Goal: Task Accomplishment & Management: Complete application form

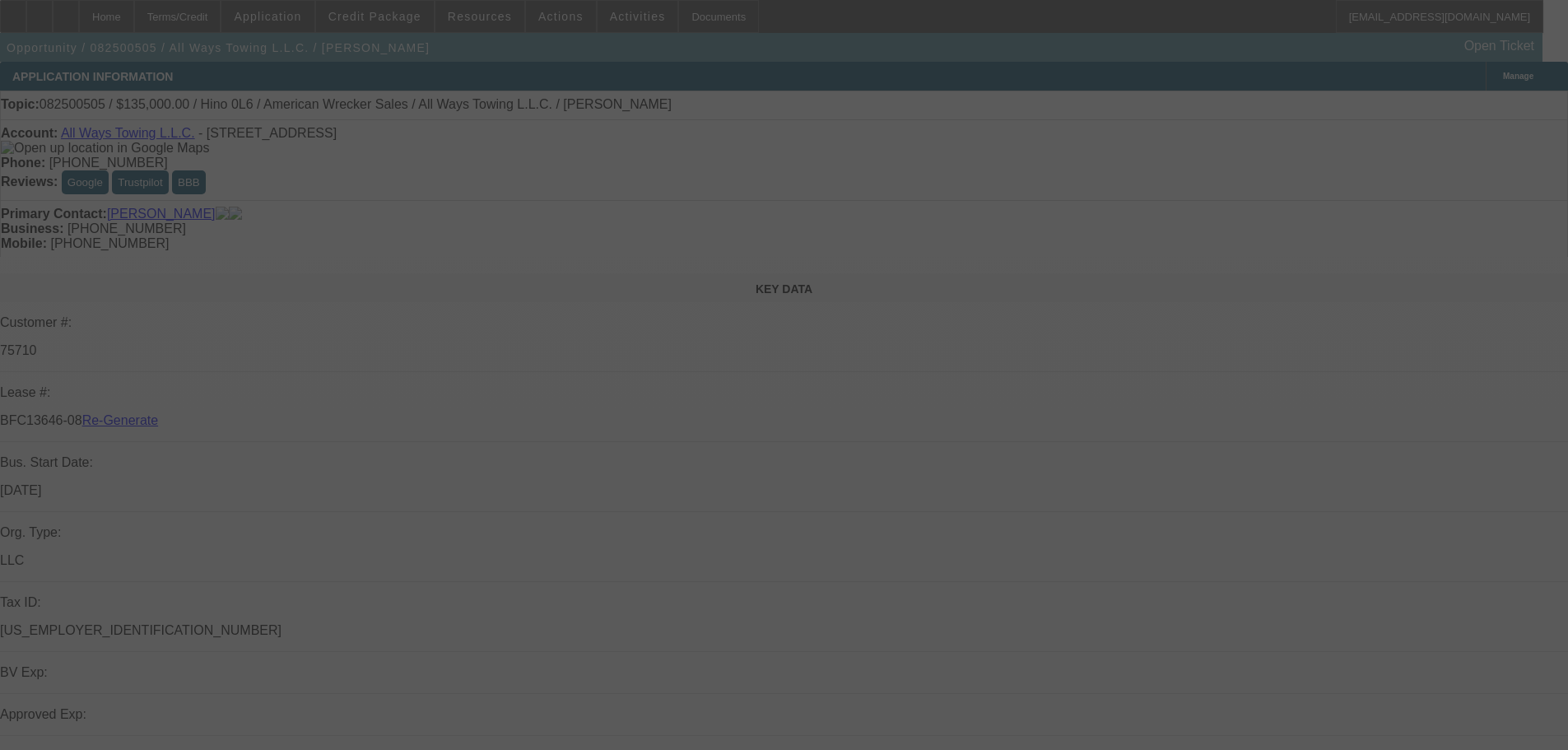
select select "3"
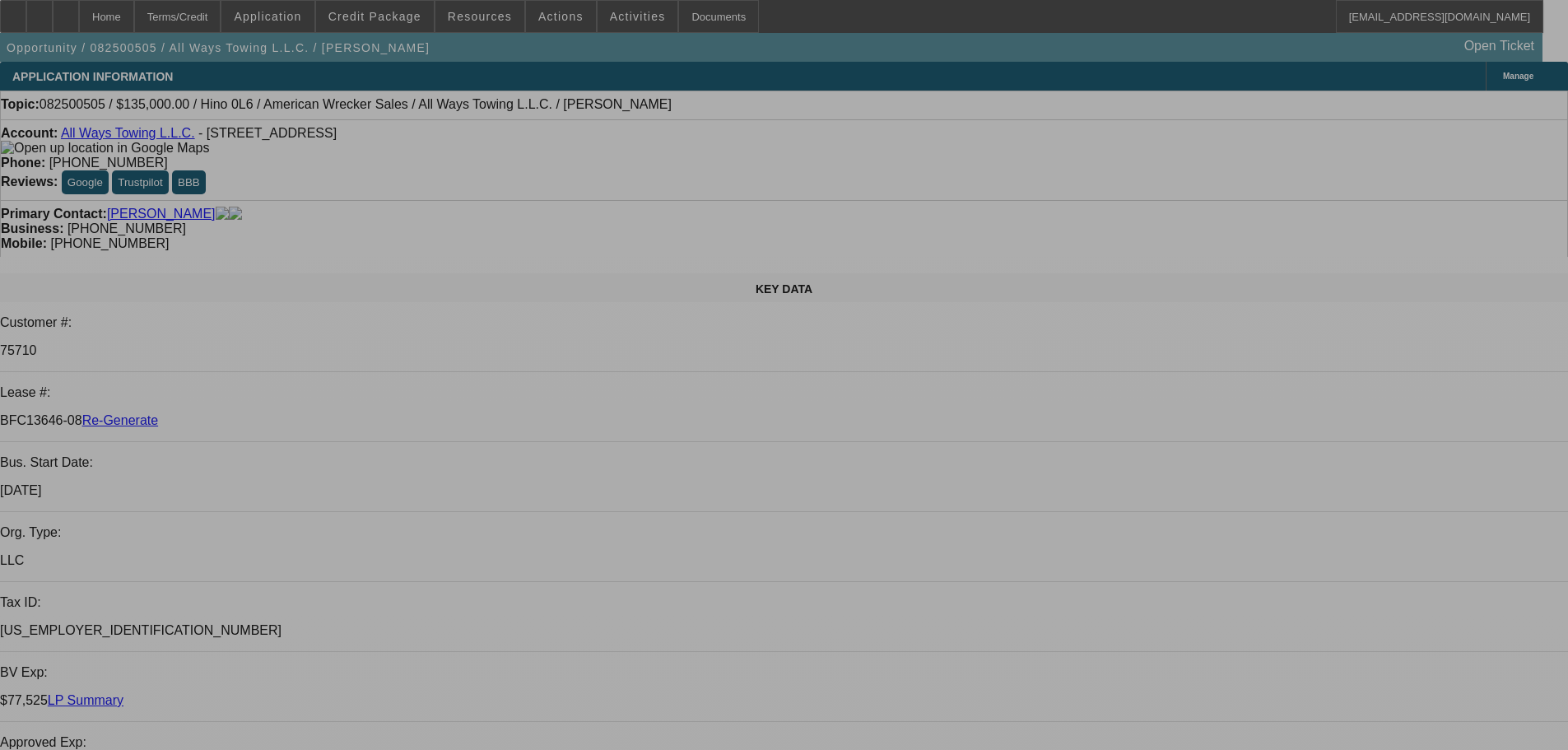
select select "0"
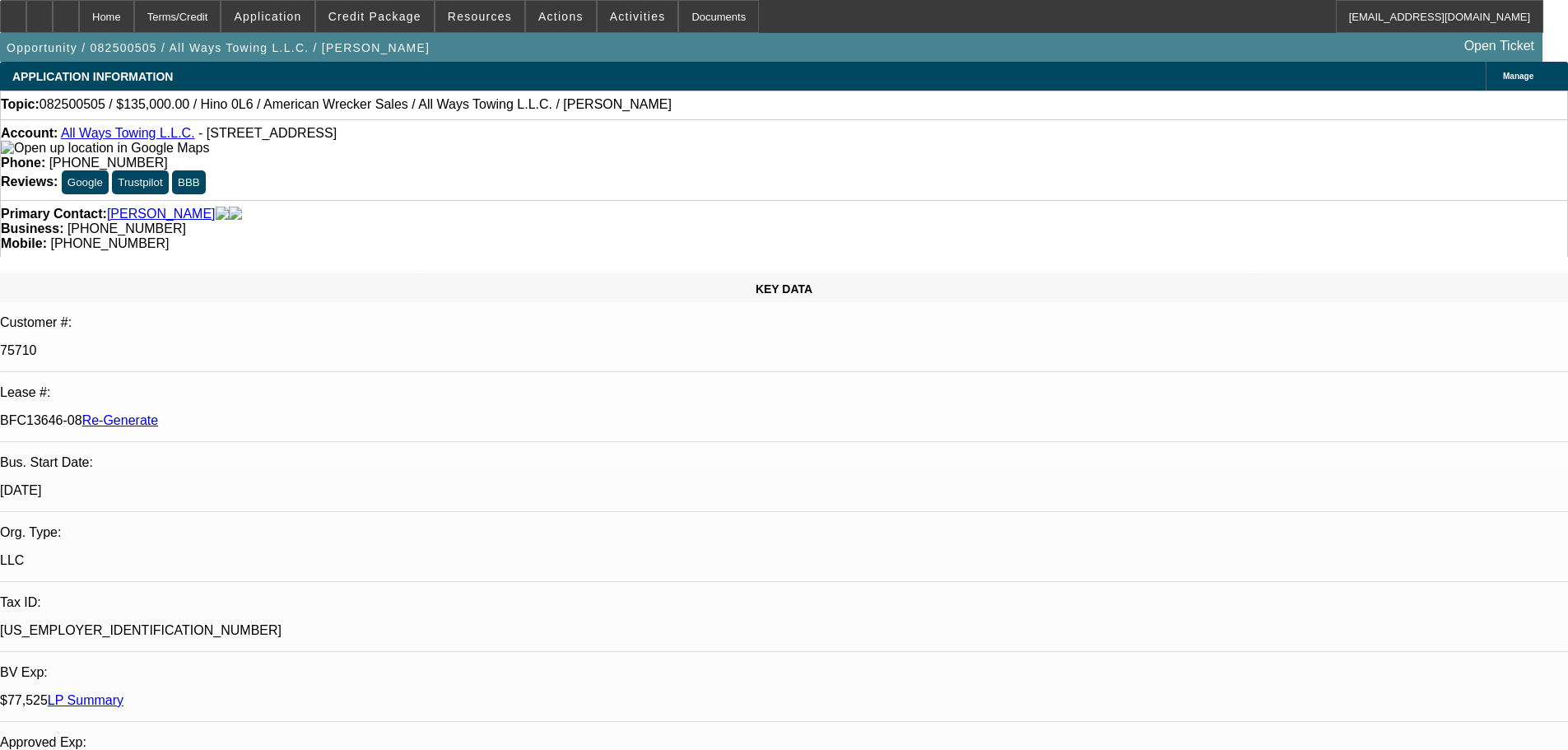
select select "2"
select select "0"
select select "6"
click at [616, 14] on span "Activities" at bounding box center [638, 16] width 56 height 14
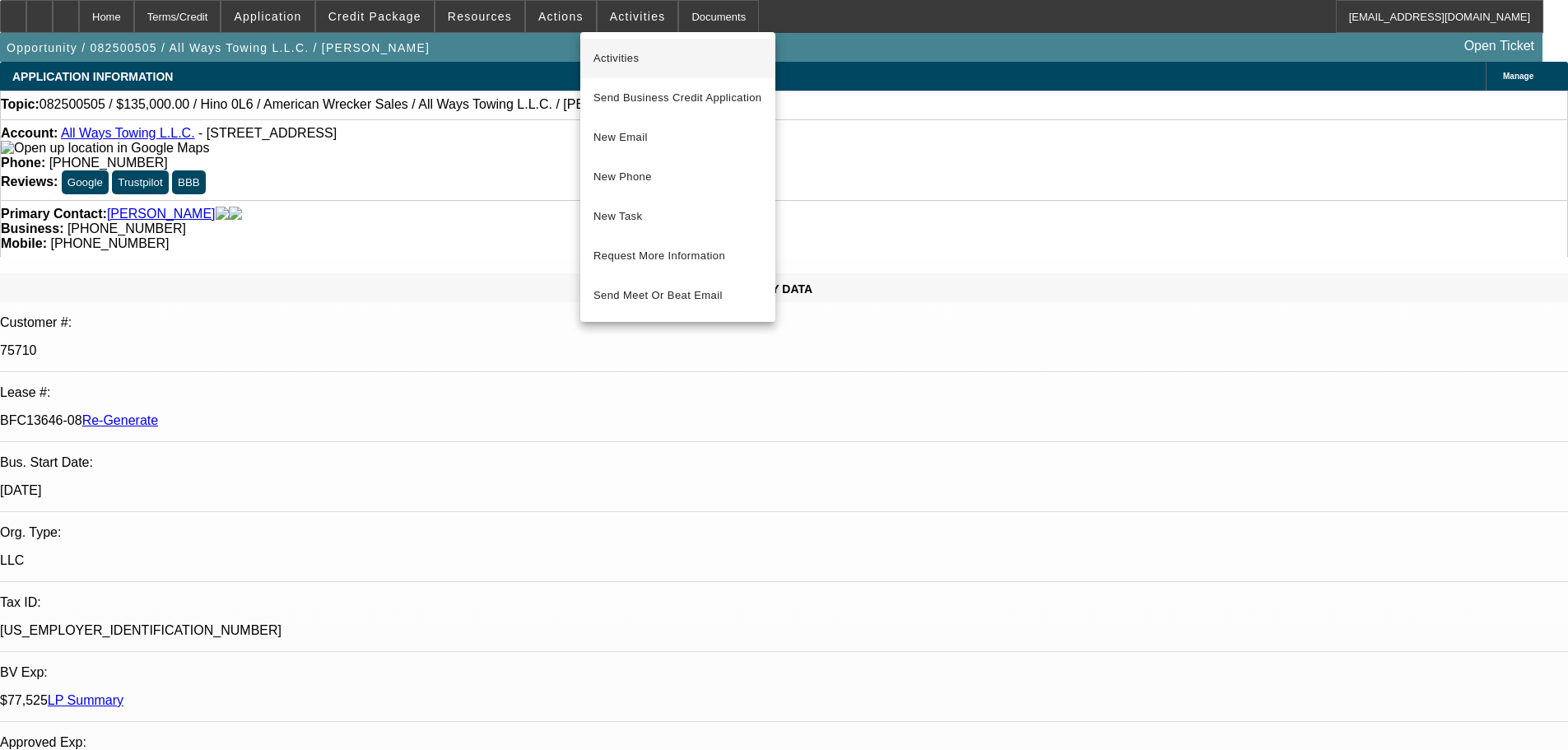
click at [623, 49] on span "Activities" at bounding box center [677, 59] width 169 height 20
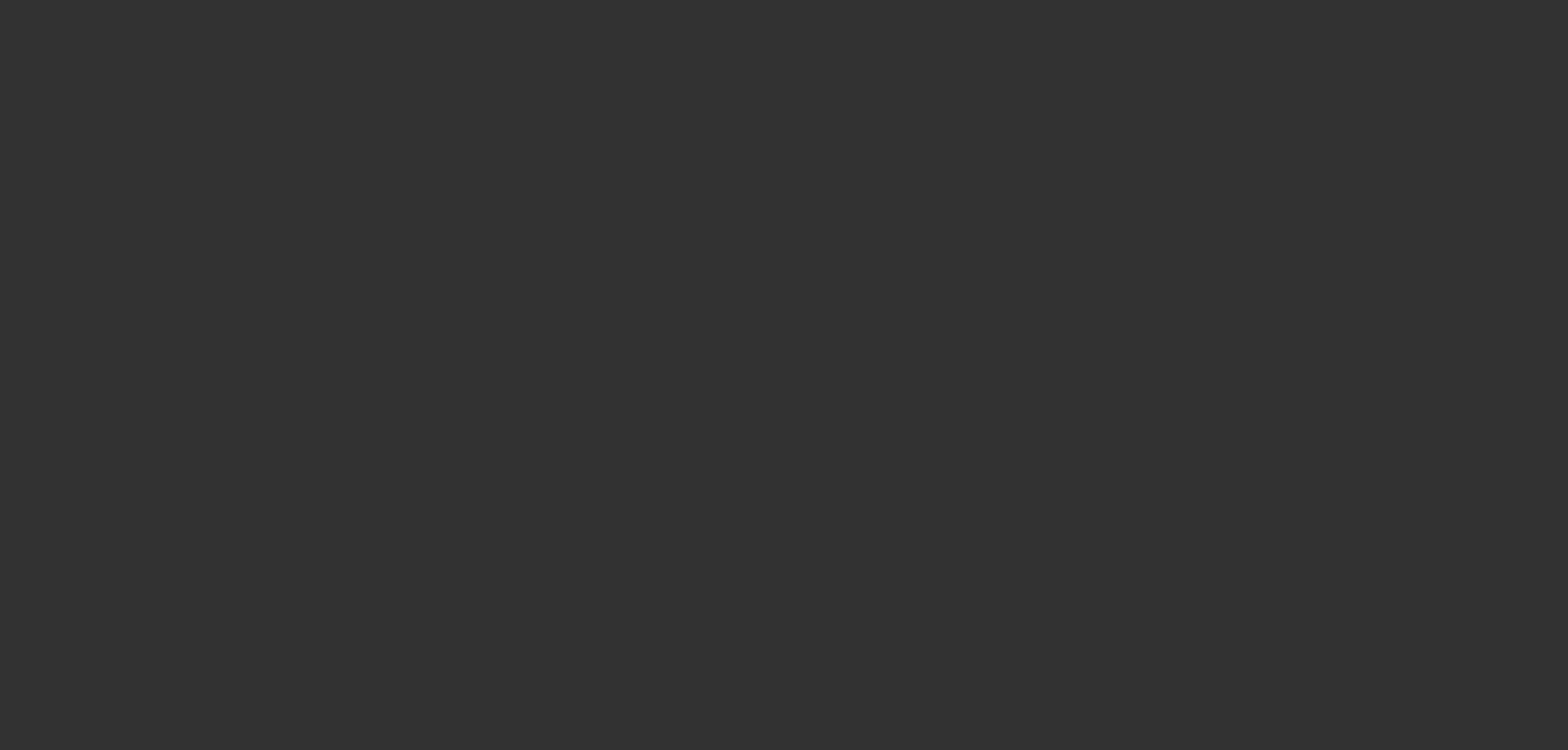
select select "4"
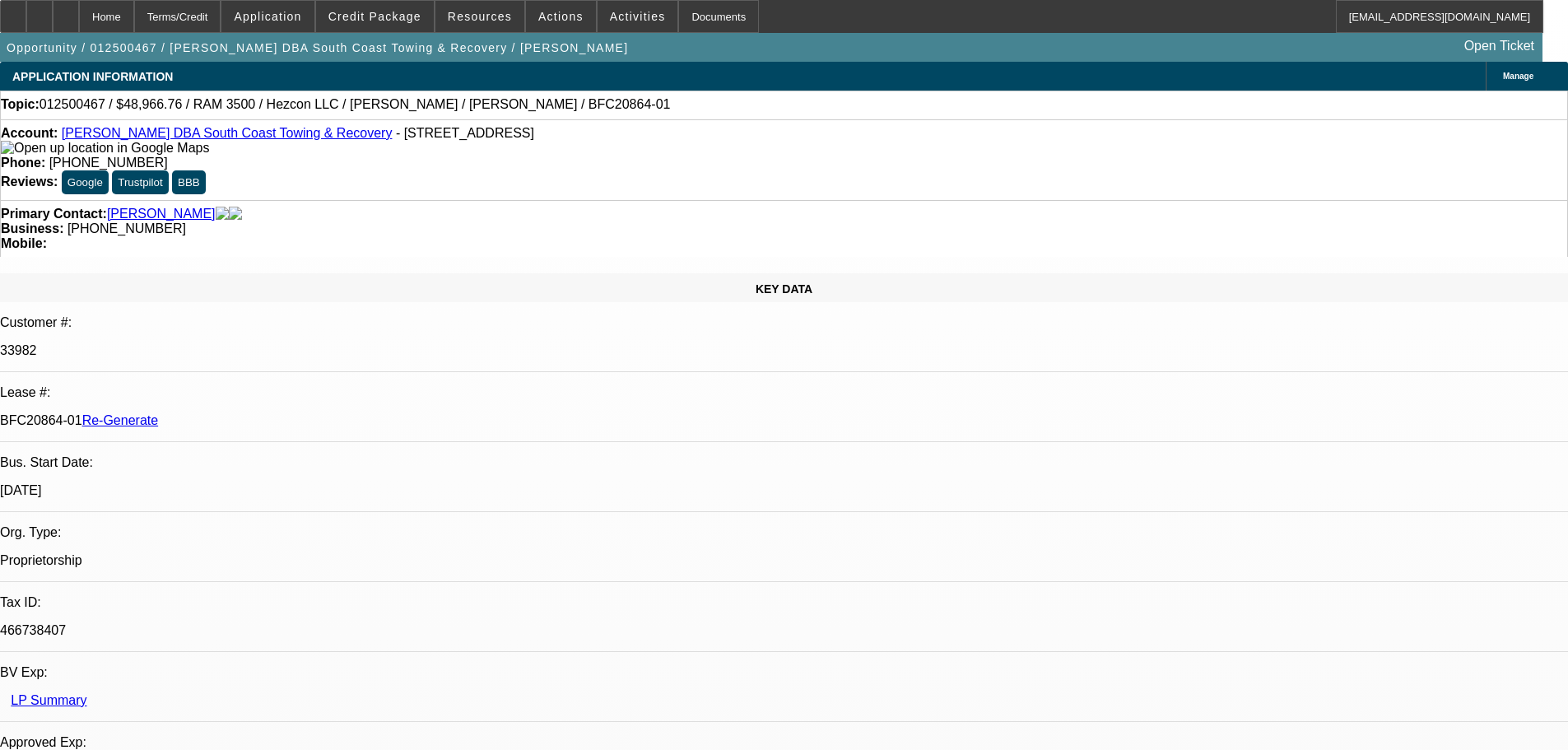
select select "0"
select select "3"
select select "0"
select select "6"
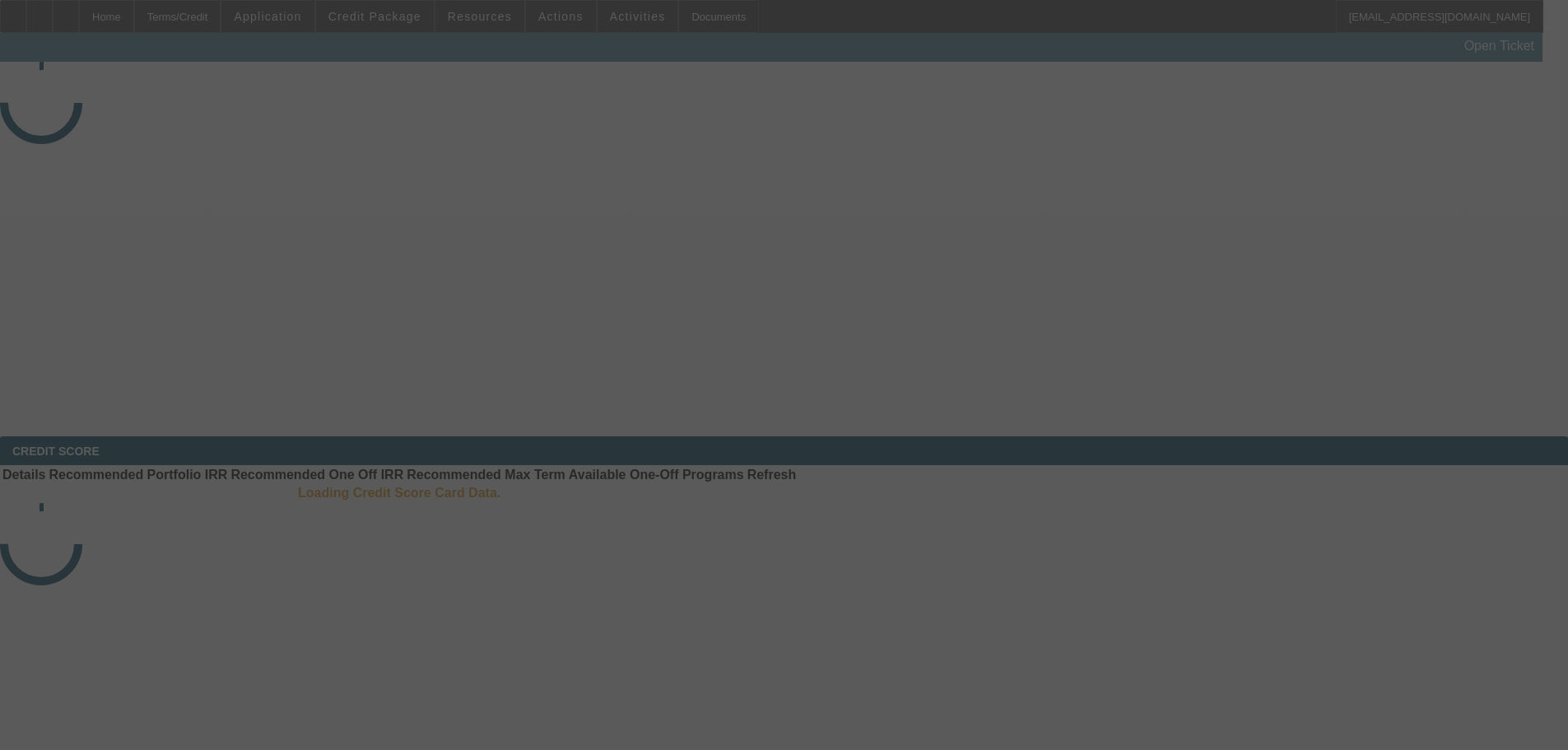
select select "4"
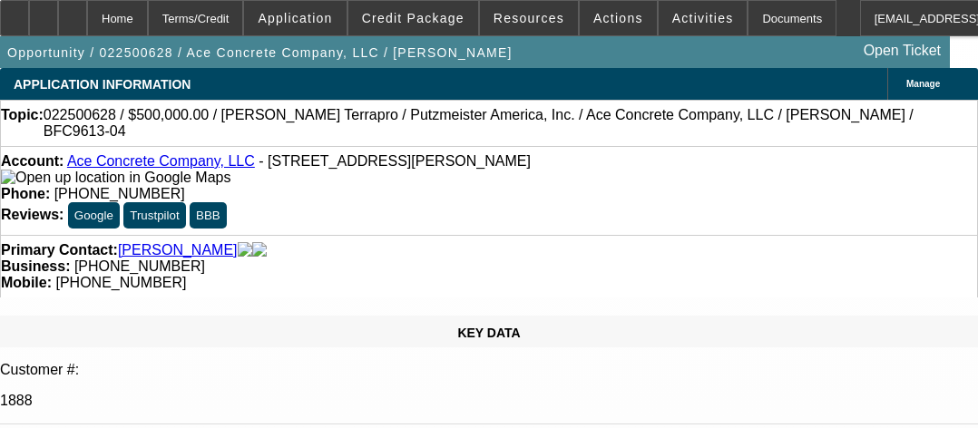
select select "0"
select select "1"
select select "3"
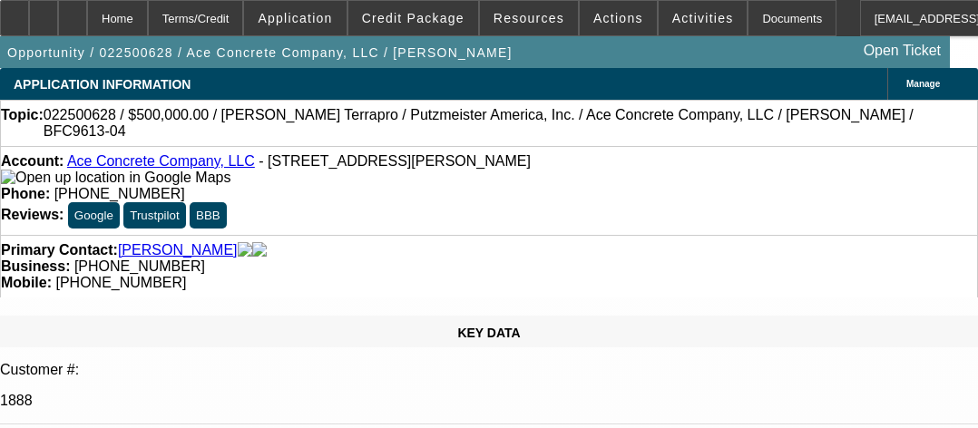
select select "6"
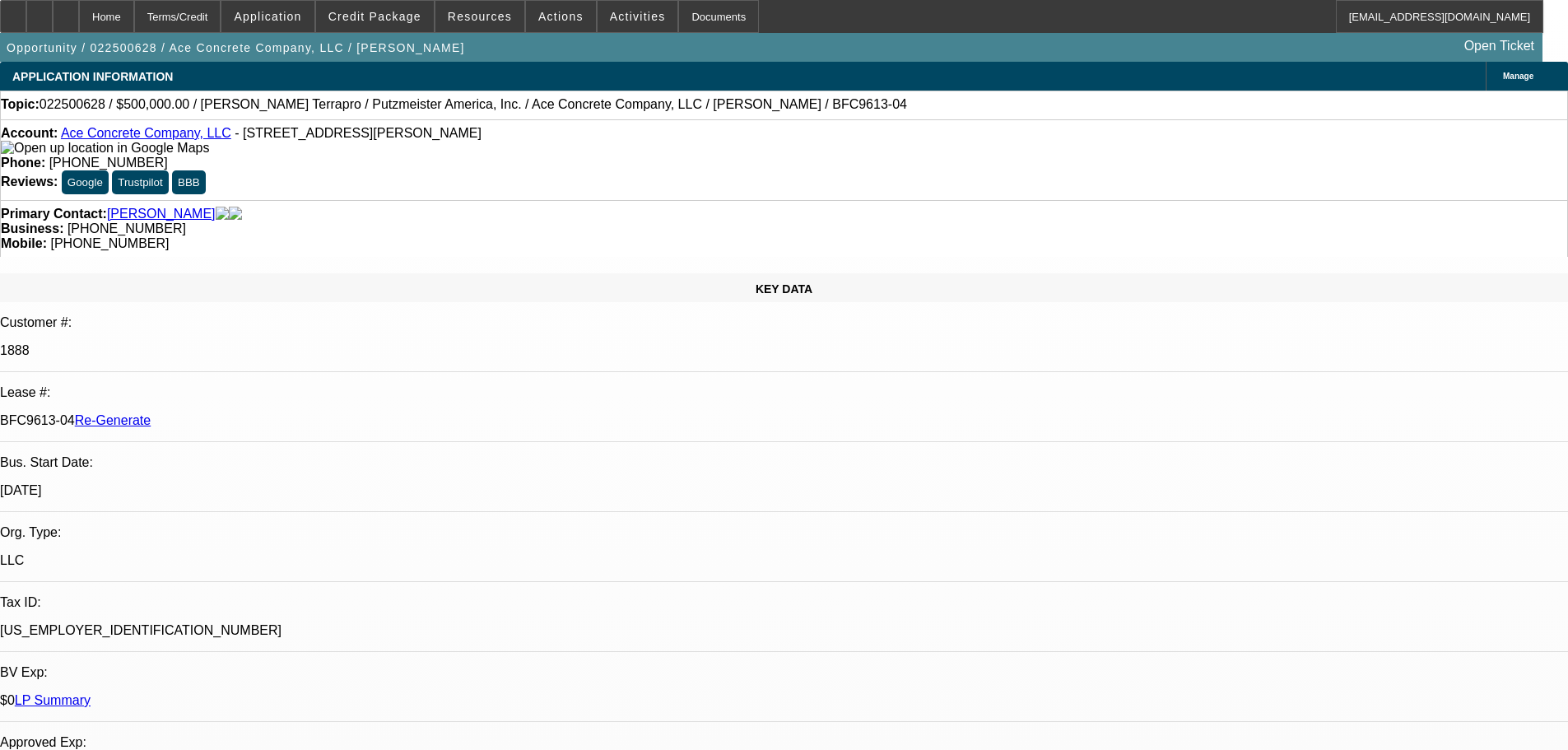
scroll to position [83, 0]
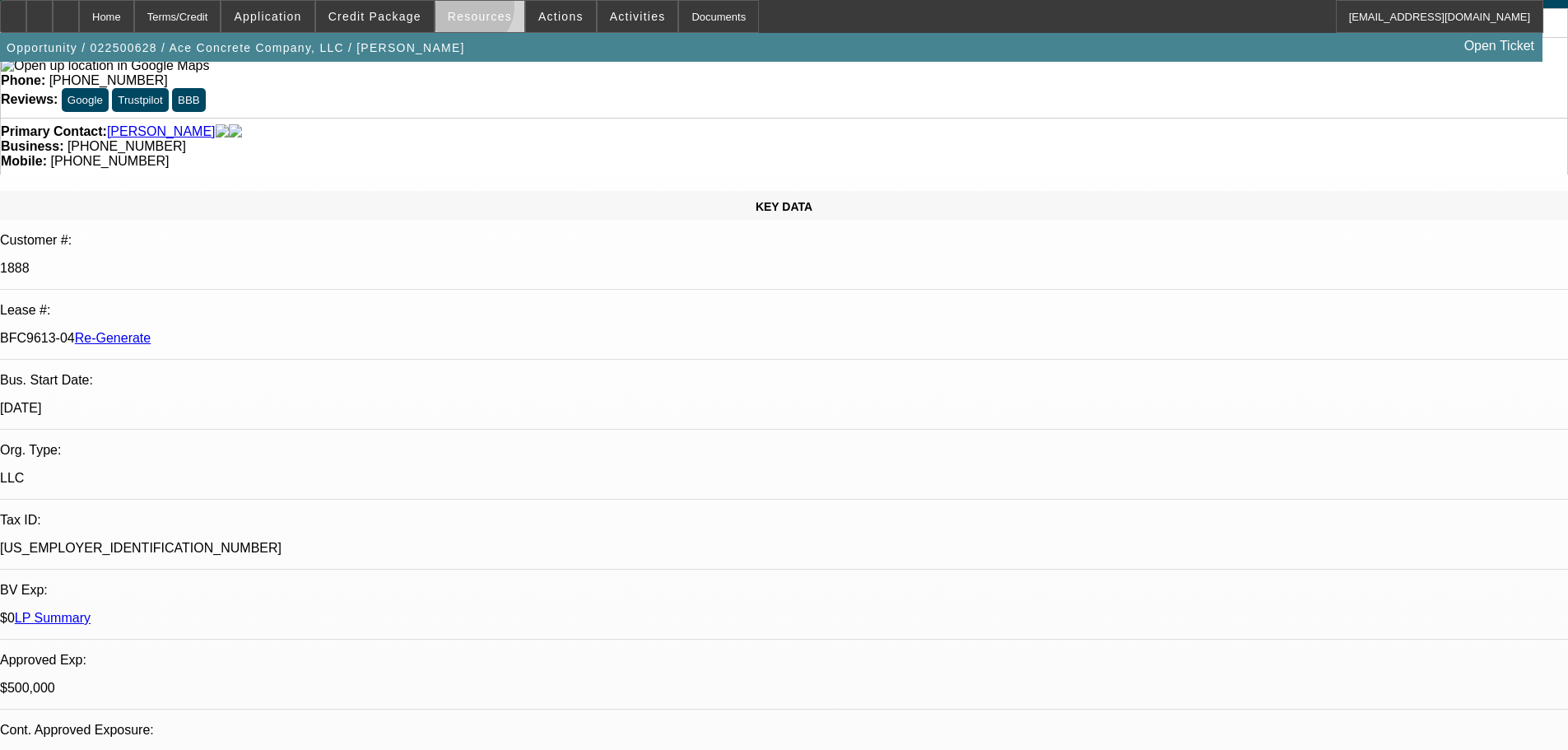
click at [476, 12] on span "Resources" at bounding box center [480, 16] width 64 height 14
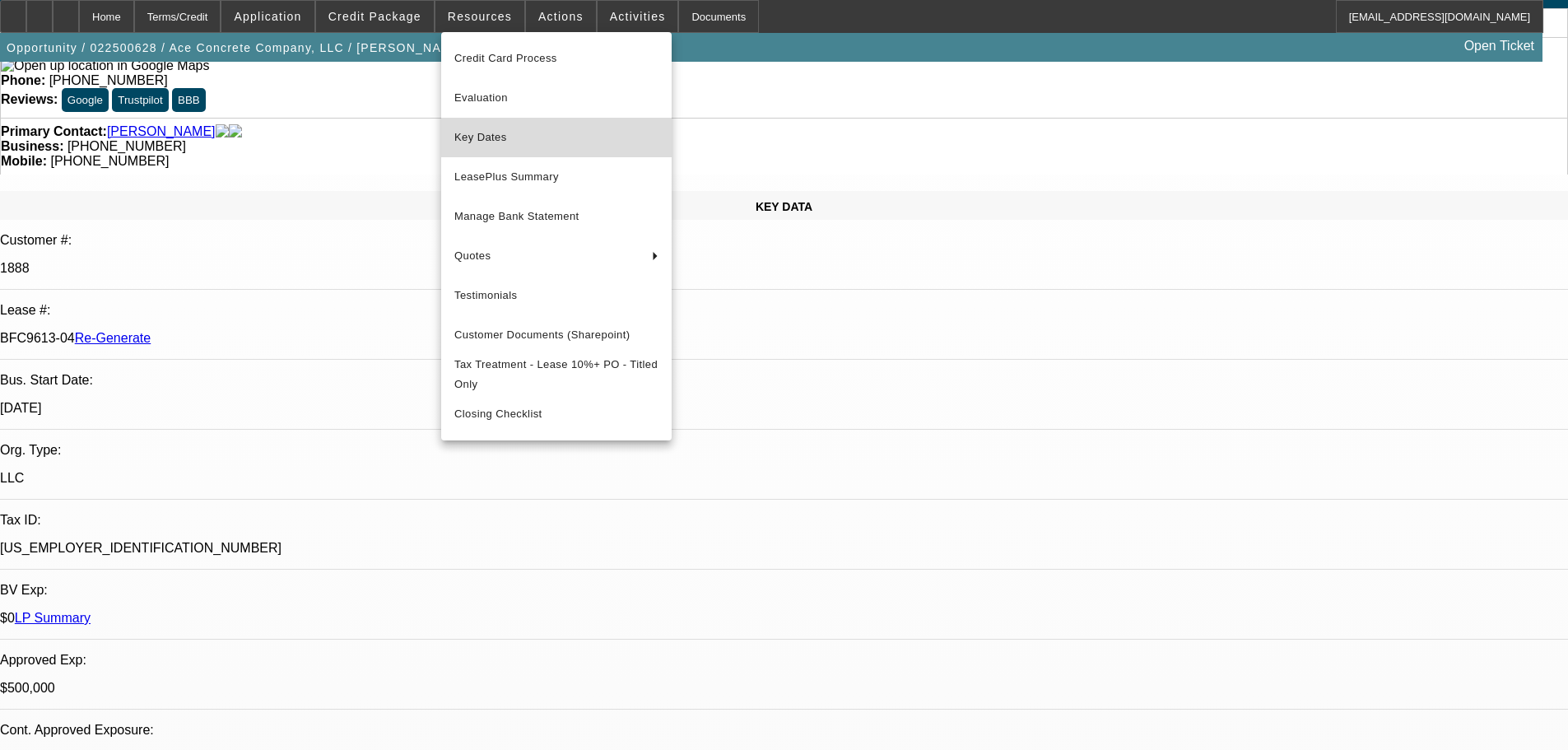
click at [502, 141] on span "Key Dates" at bounding box center [556, 138] width 204 height 20
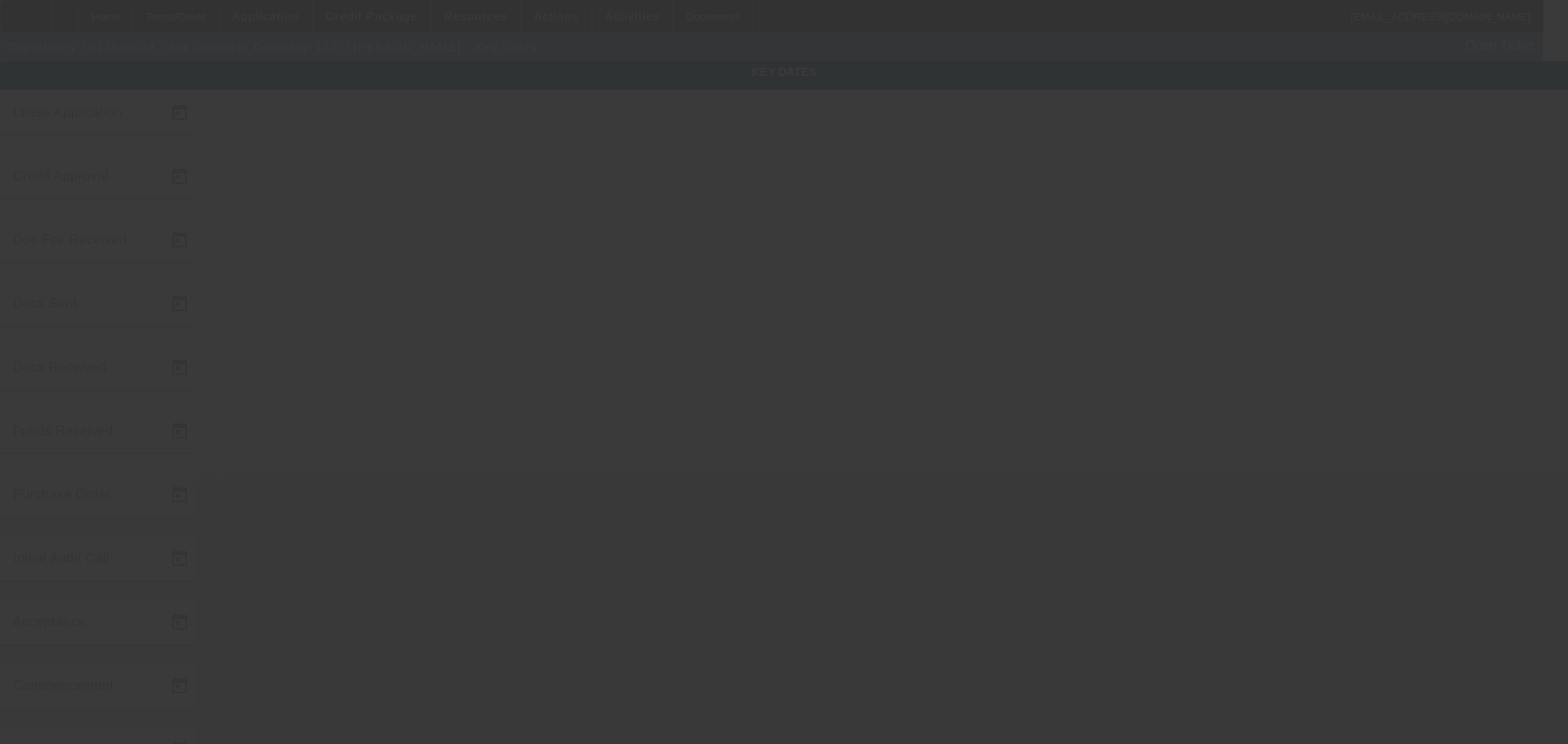
type input "[DATE]"
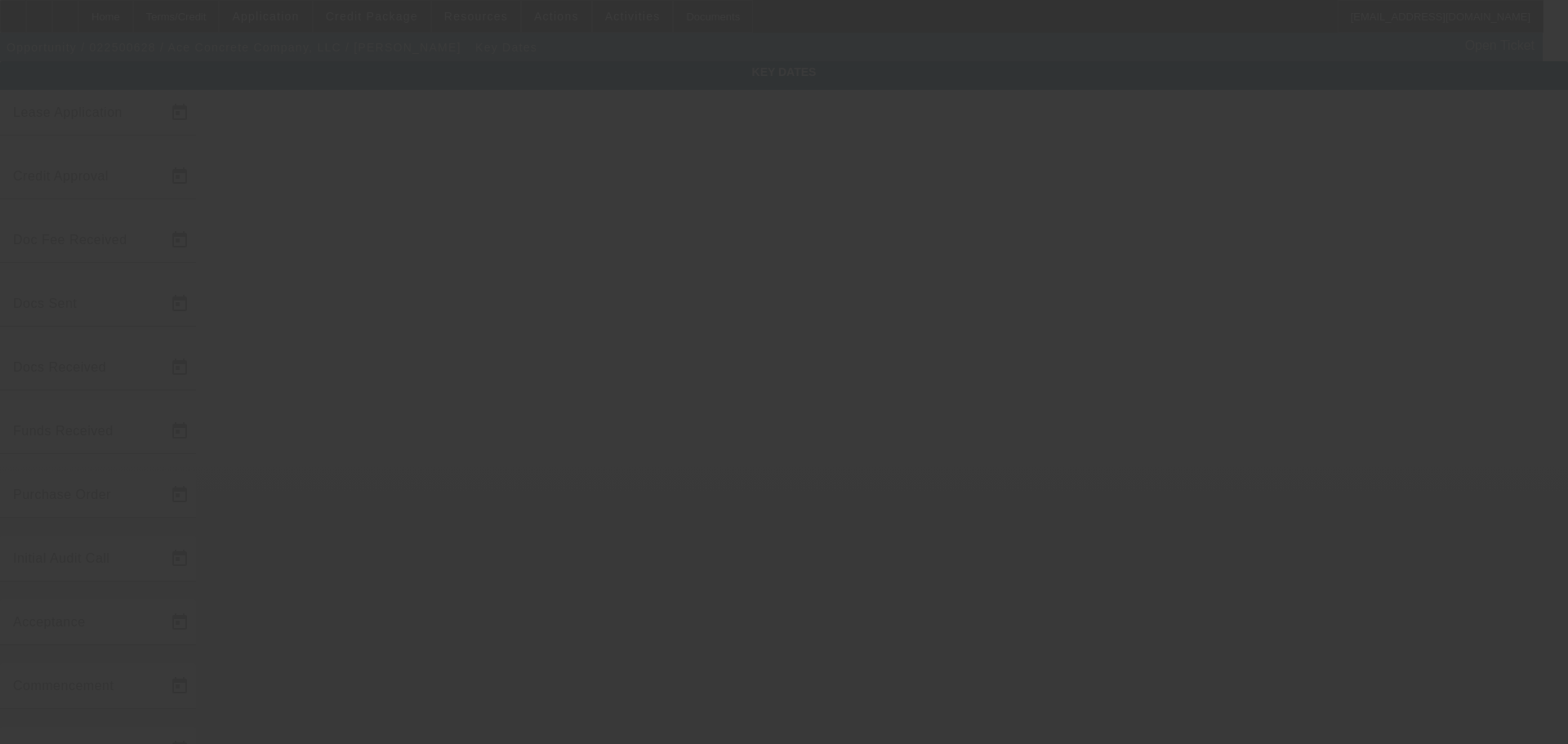
type input "[DATE]"
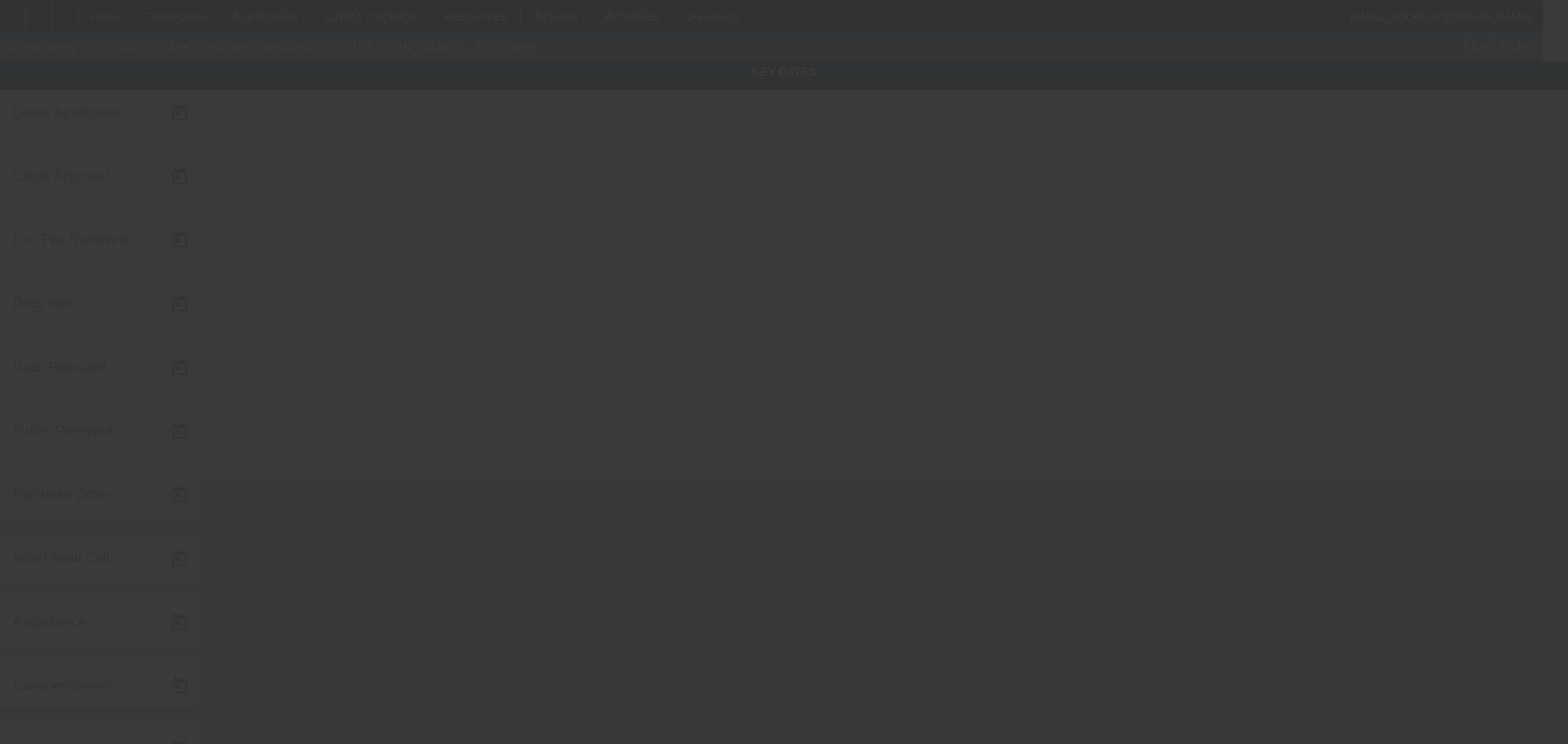
type input "[DATE]"
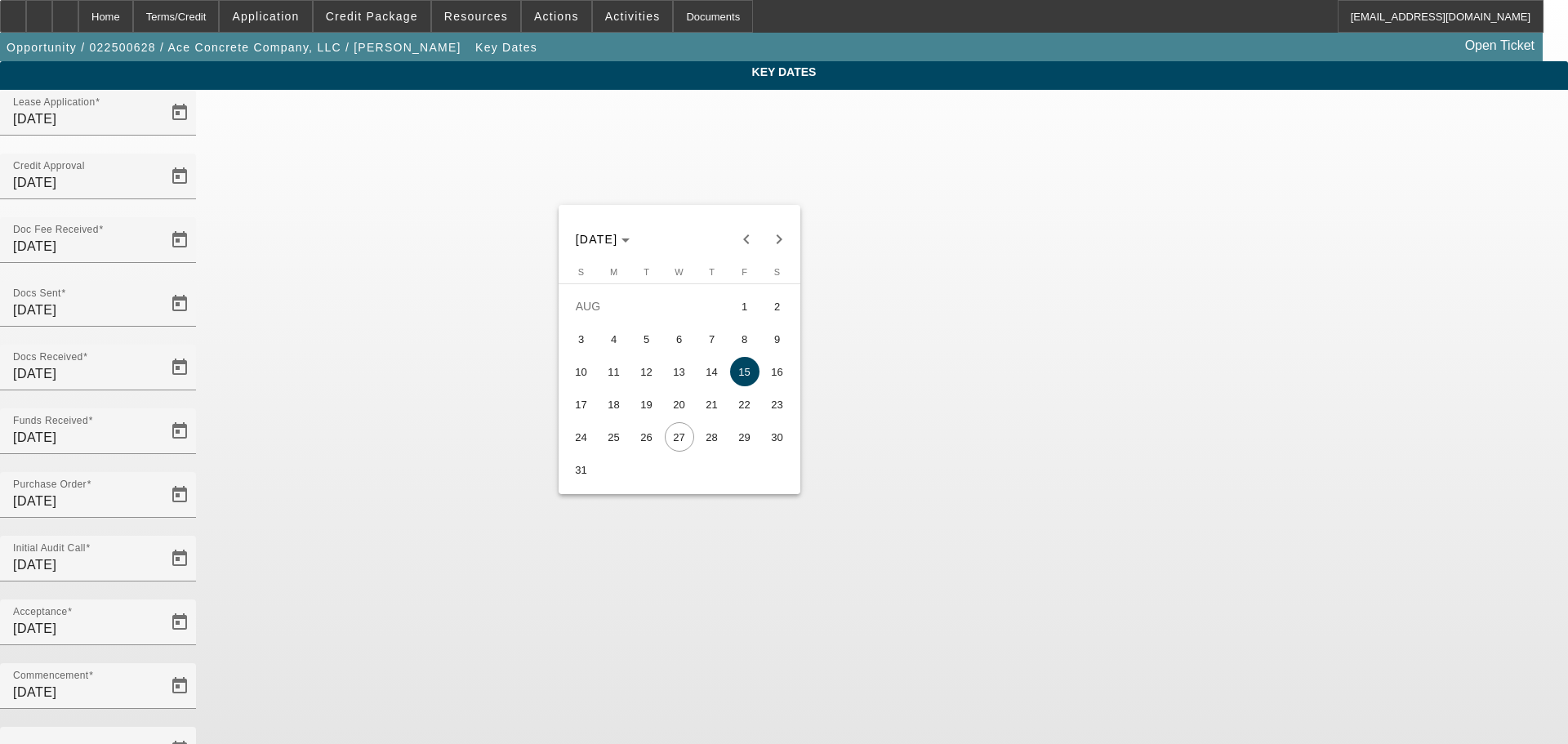
click at [157, 17] on div at bounding box center [784, 372] width 1568 height 744
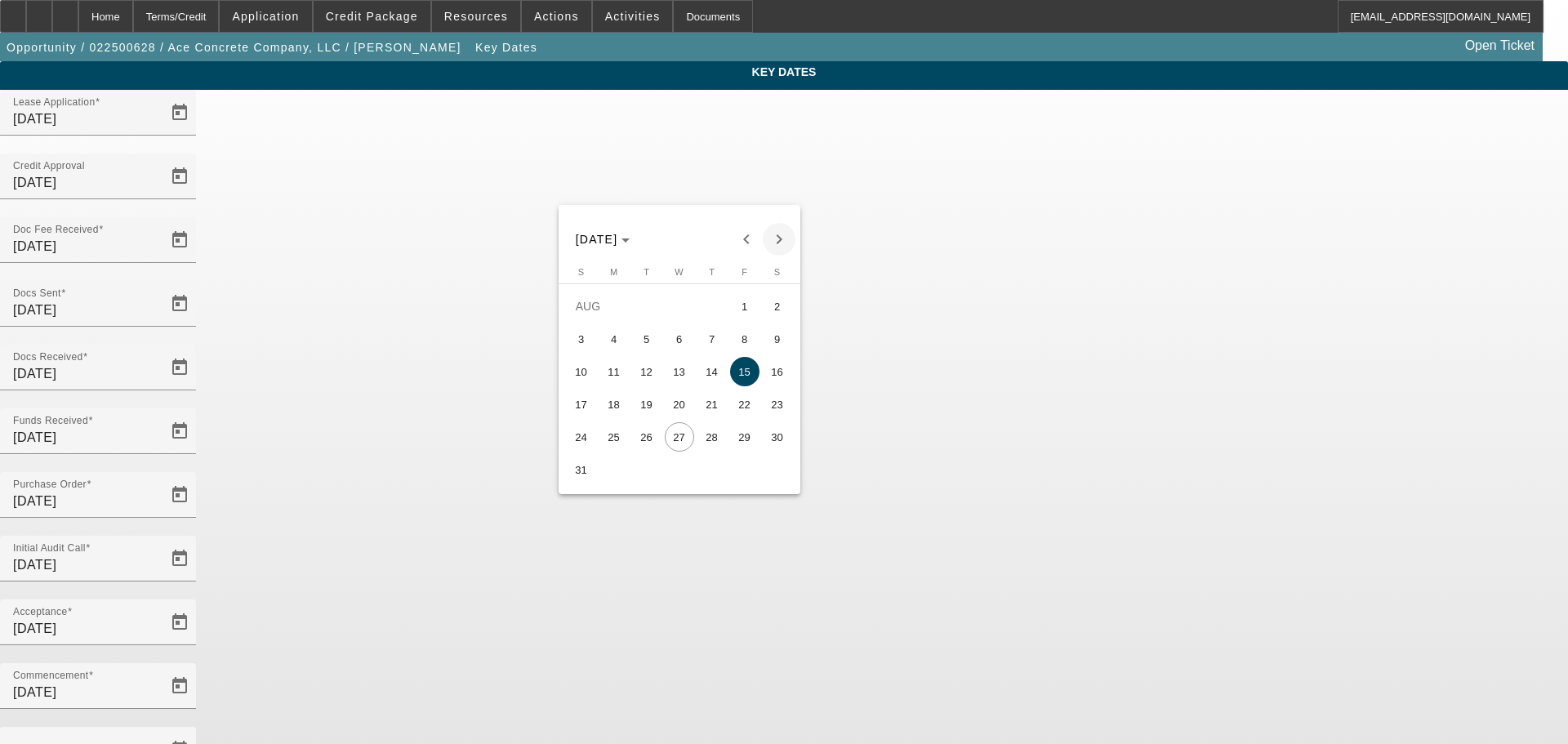
click at [777, 240] on span "Next month" at bounding box center [779, 239] width 32 height 32
click at [633, 348] on span "2" at bounding box center [646, 338] width 30 height 30
type input "[DATE]"
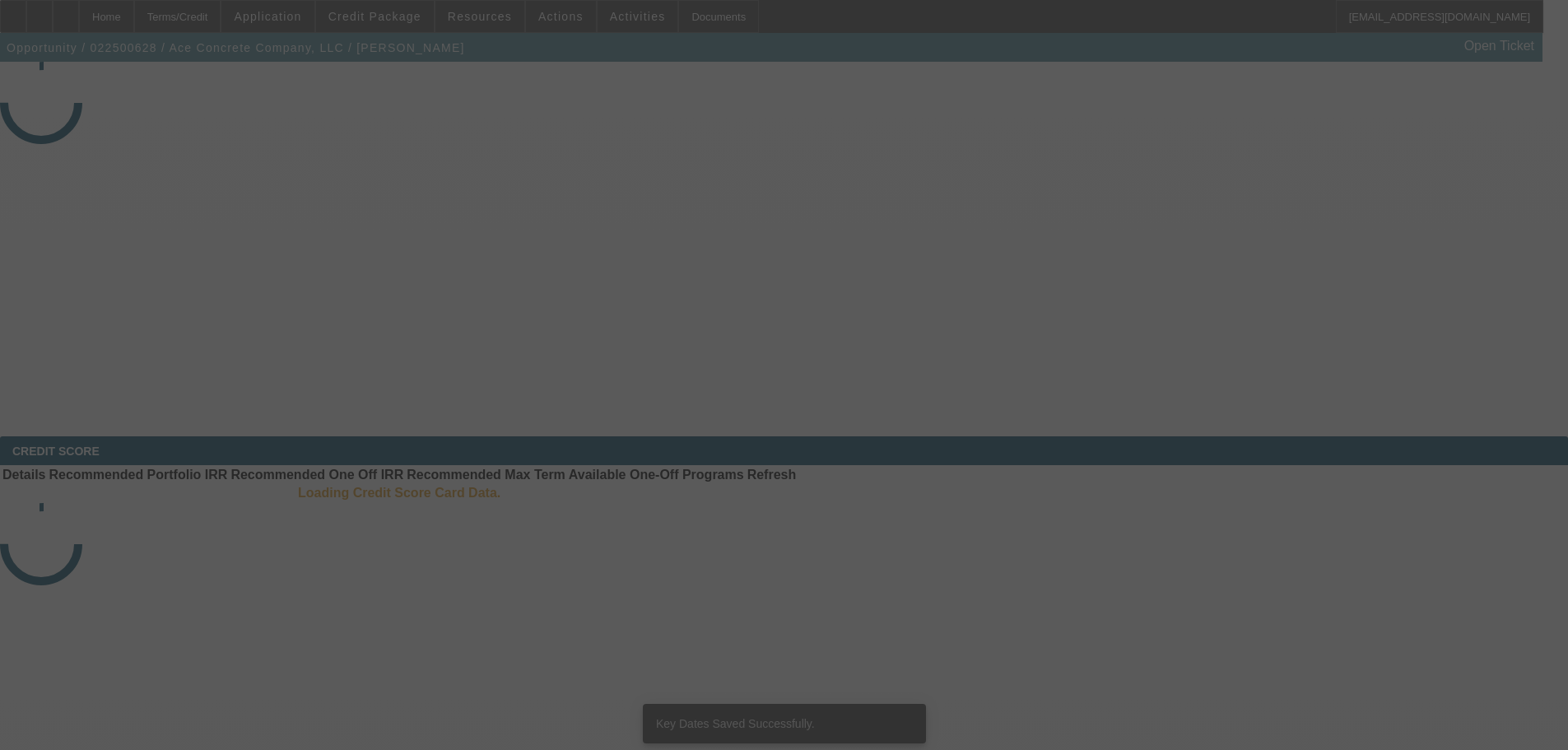
select select "4"
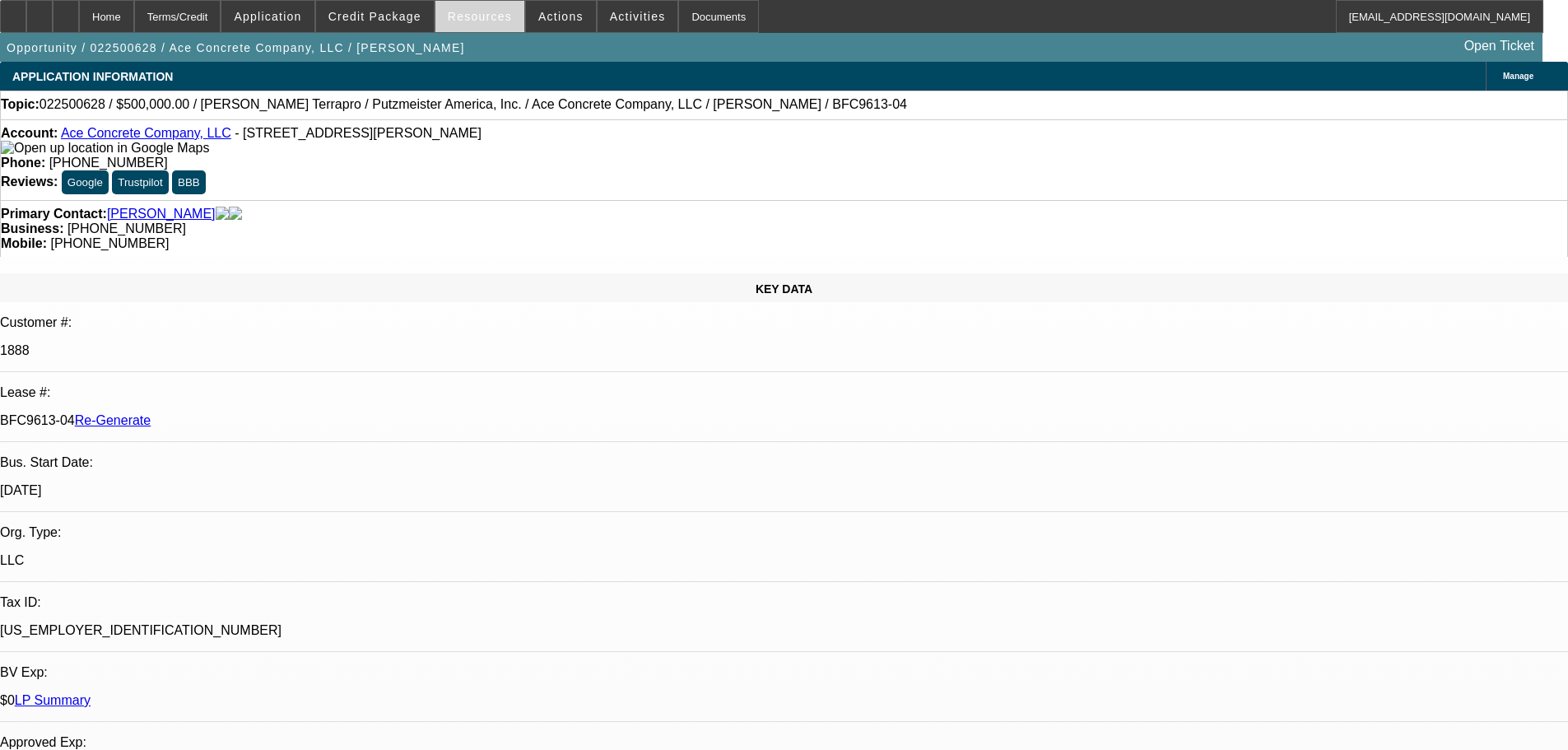
select select "0"
select select "3"
select select "0"
select select "6"
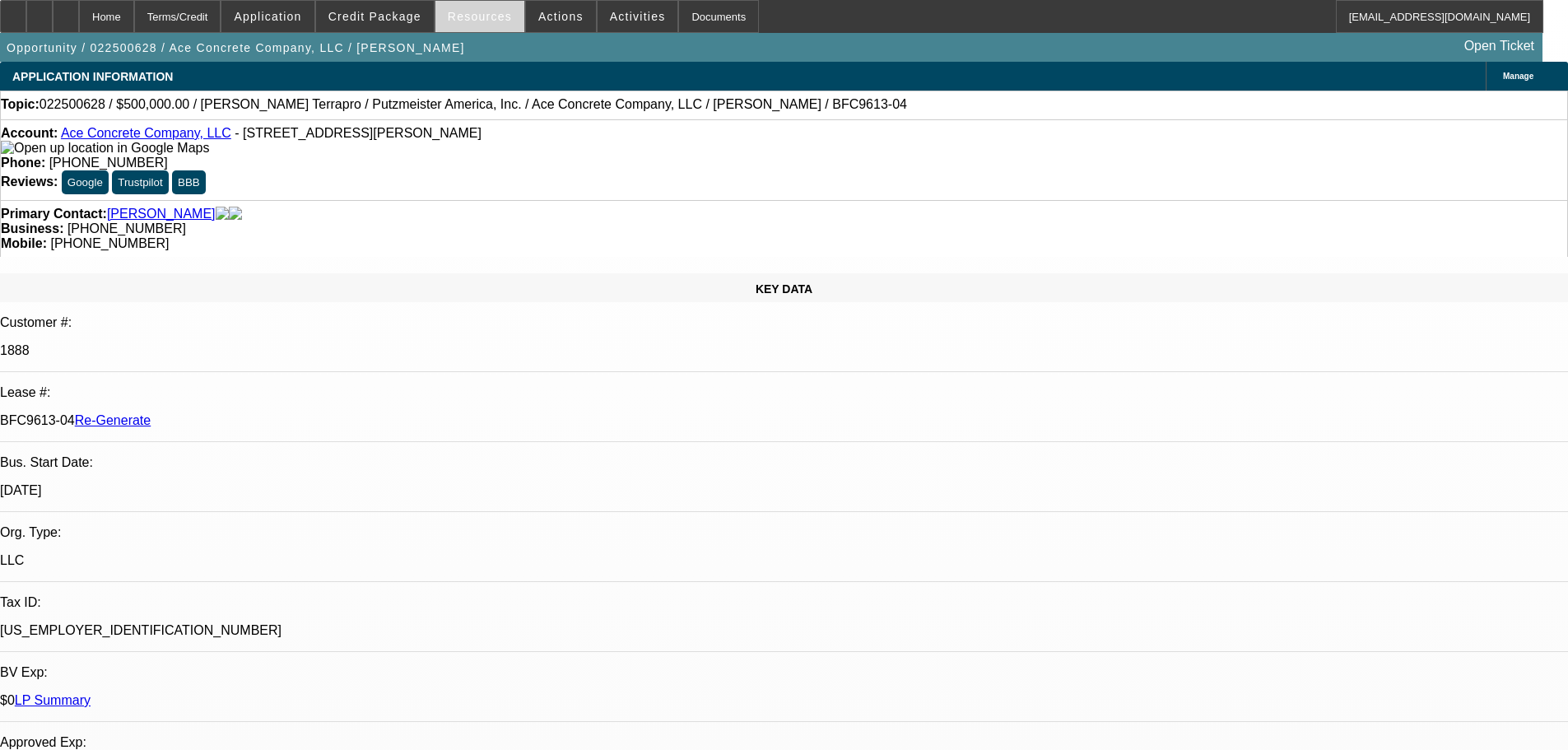
click at [475, 17] on span "Resources" at bounding box center [480, 16] width 64 height 14
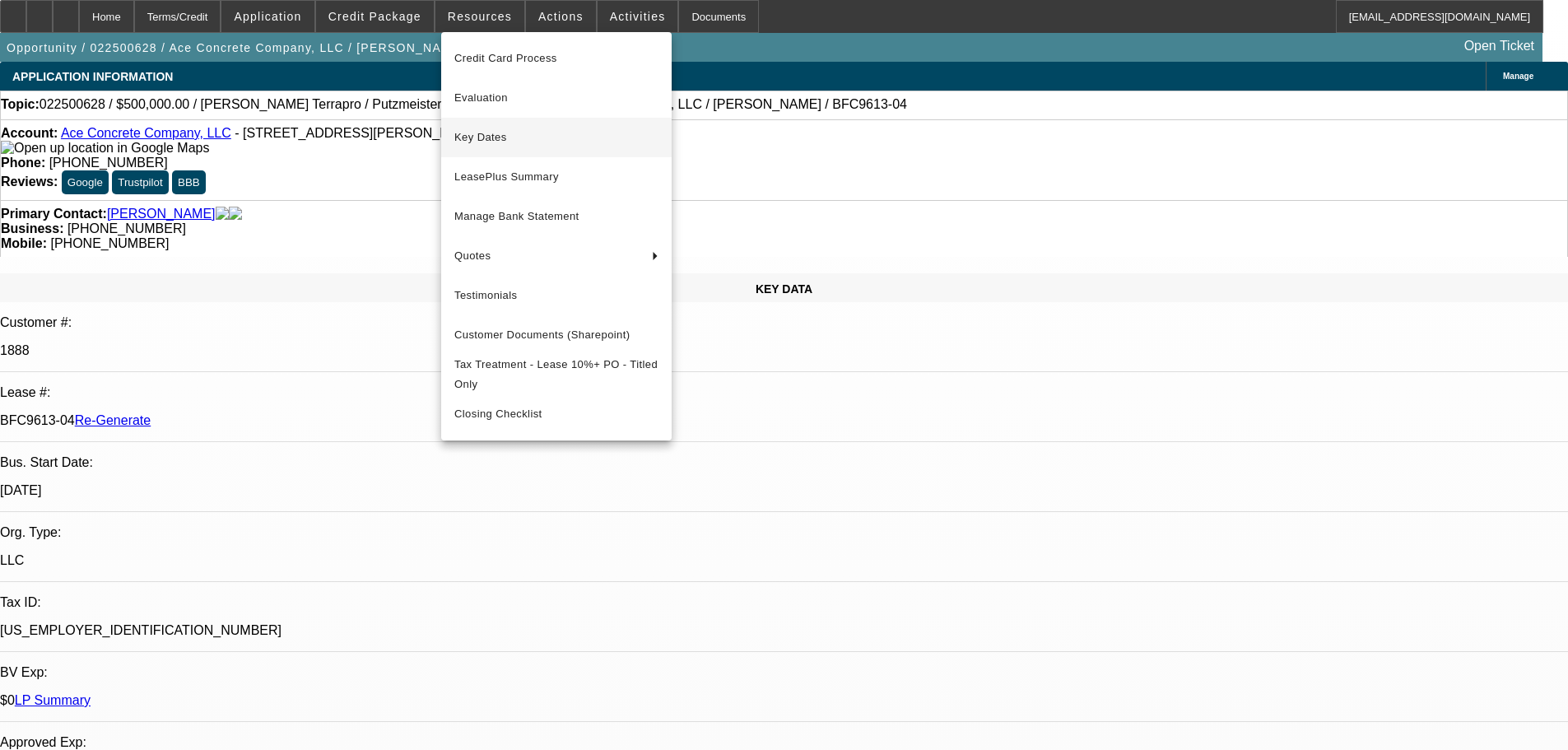
click at [495, 132] on span "Key Dates" at bounding box center [556, 138] width 204 height 20
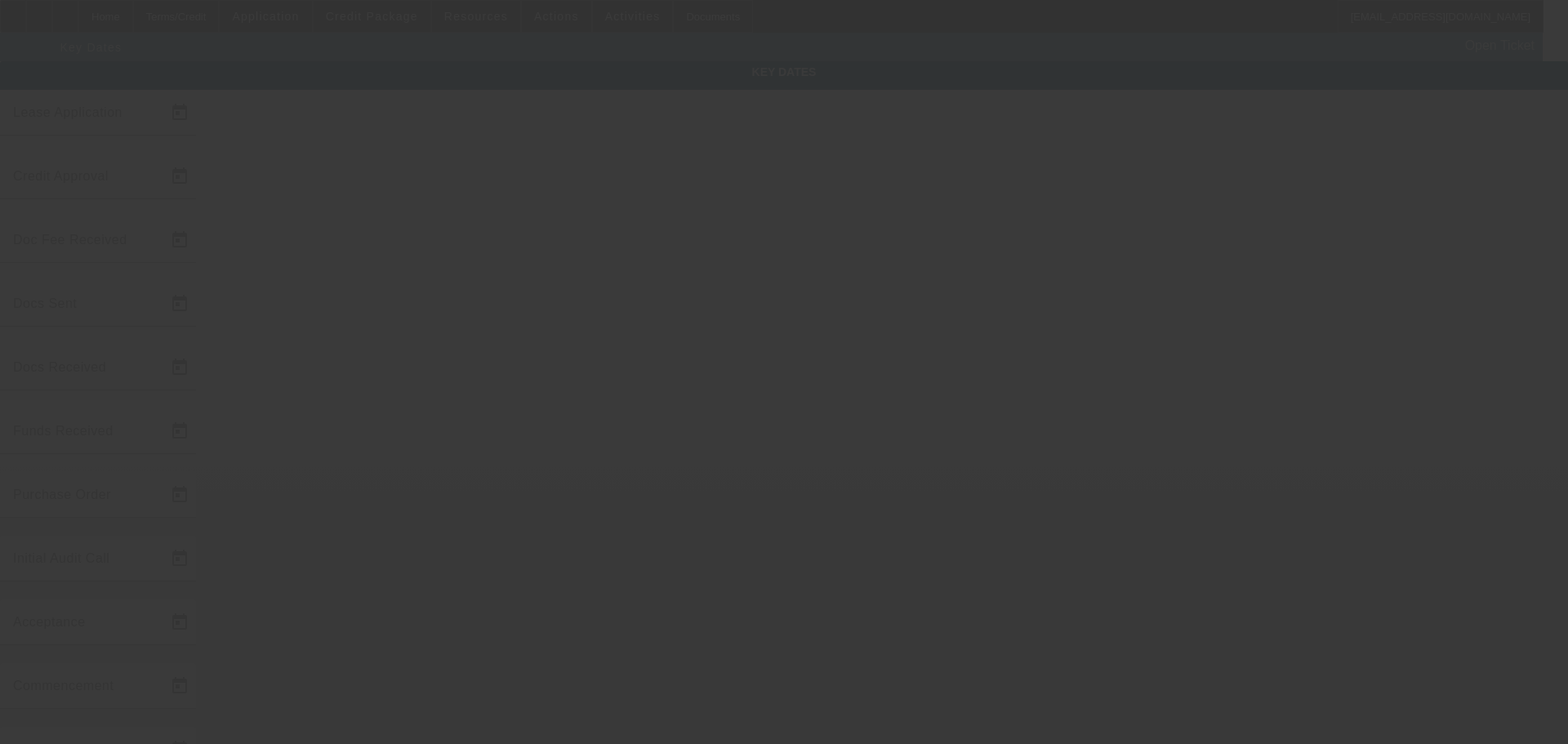
type input "[DATE]"
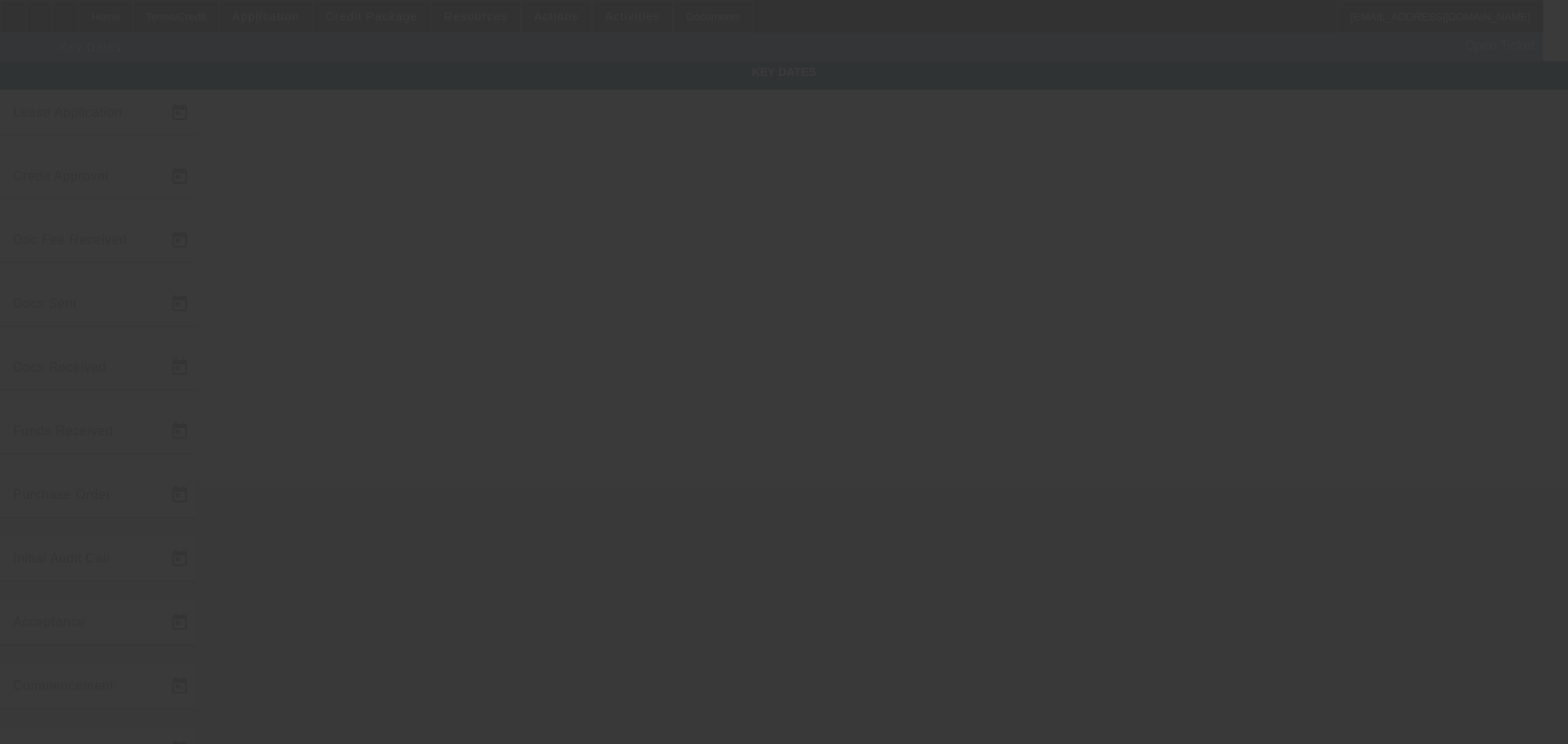
type input "[DATE]"
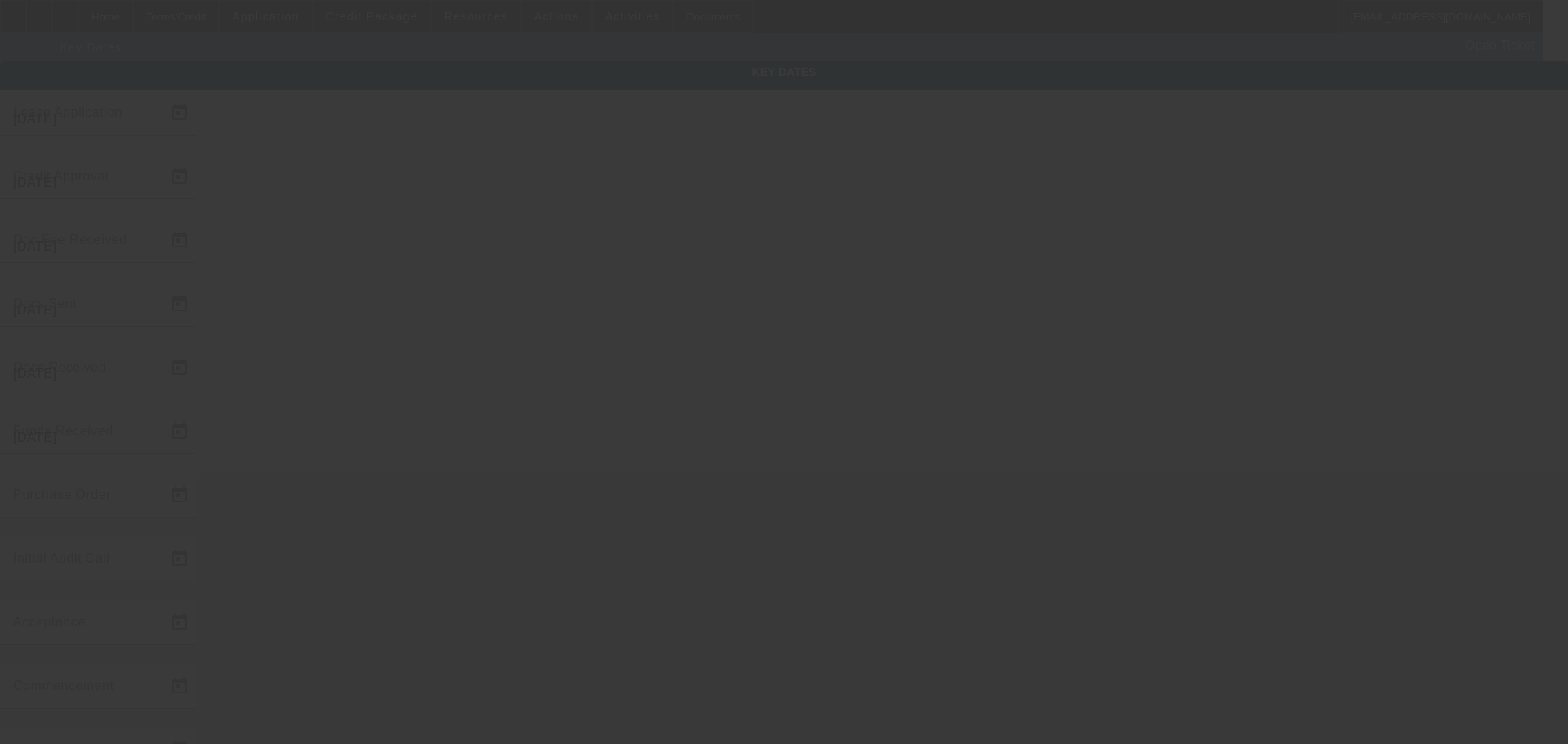
type input "[DATE]"
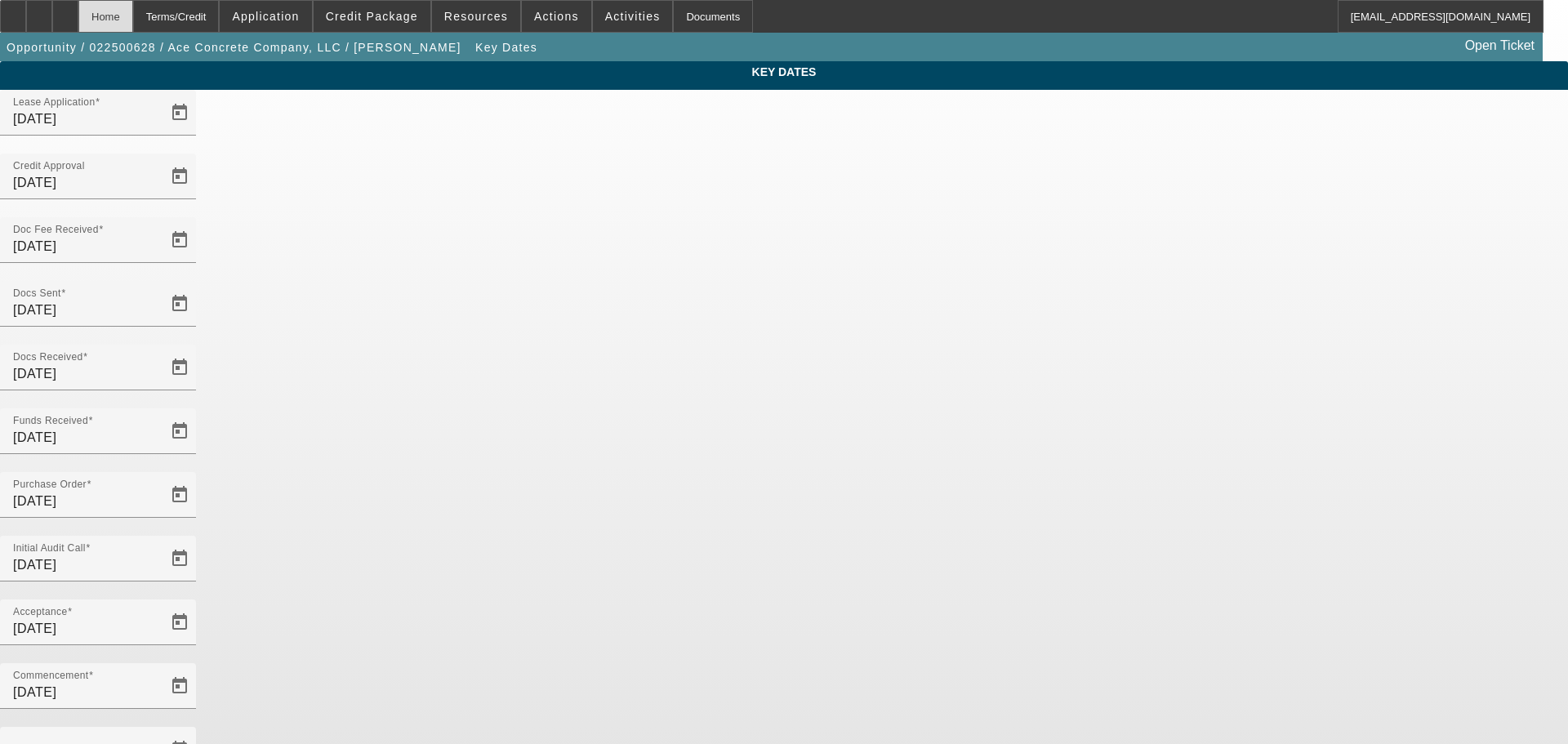
click at [133, 22] on div "Home" at bounding box center [105, 16] width 55 height 32
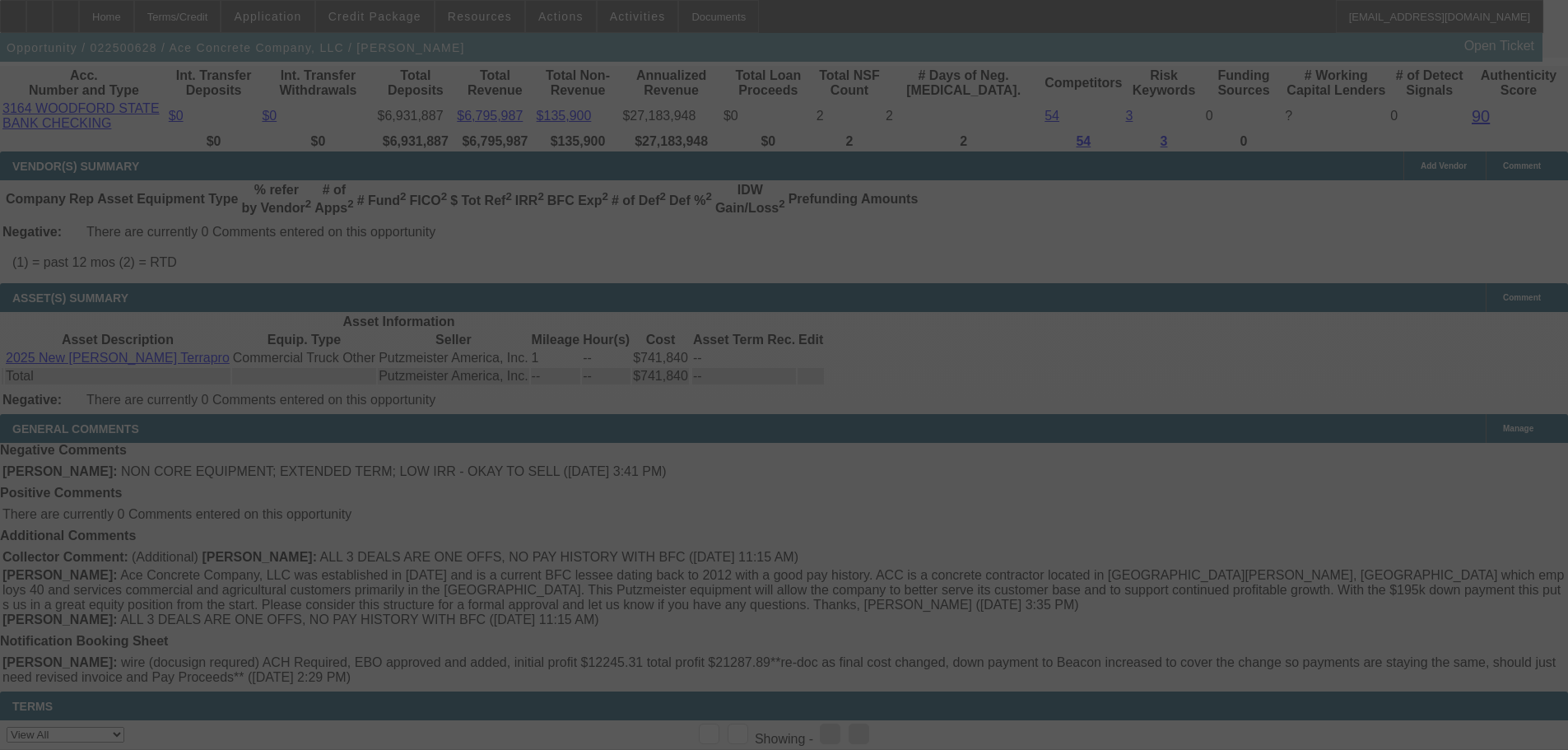
select select "4"
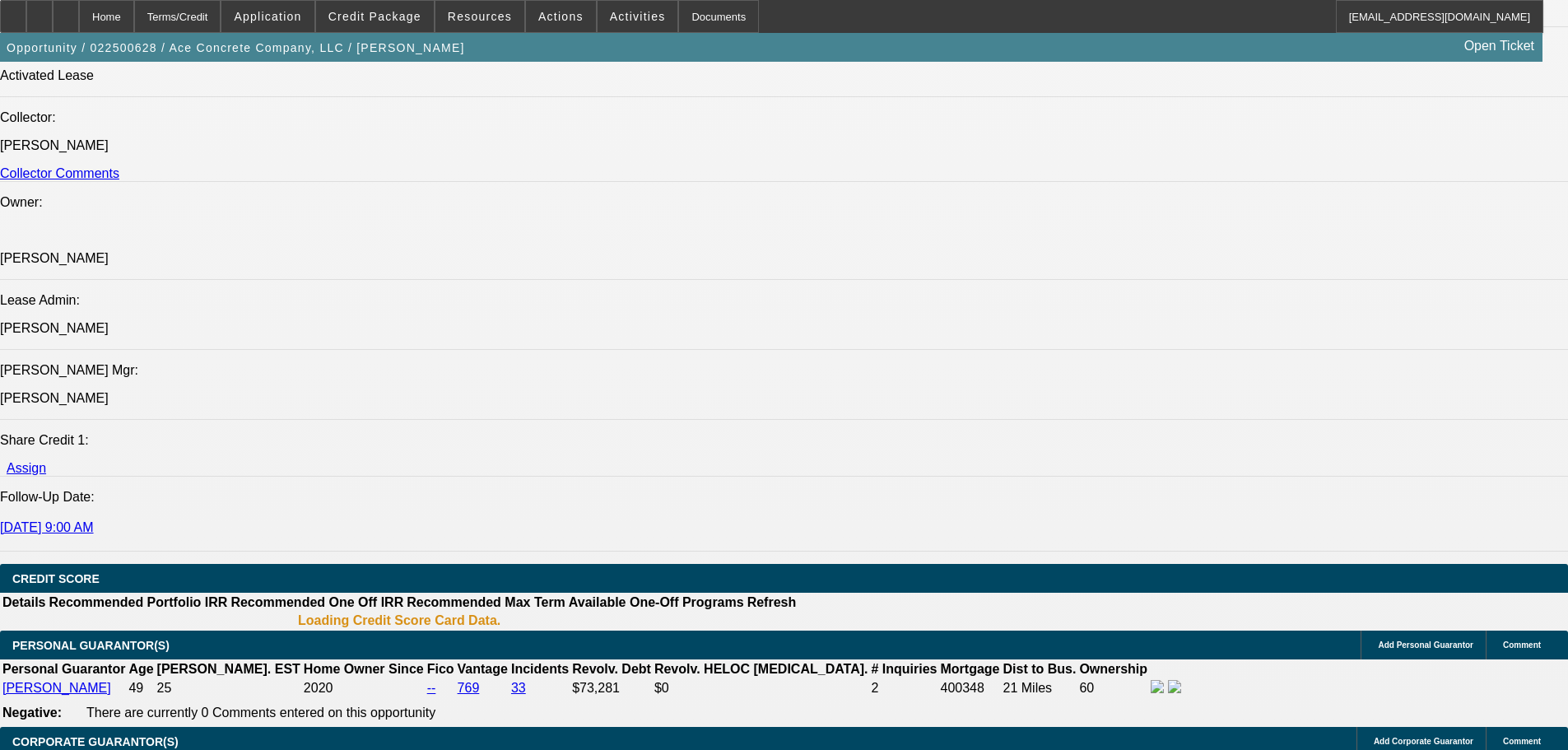
select select "0"
select select "3"
select select "0"
select select "6"
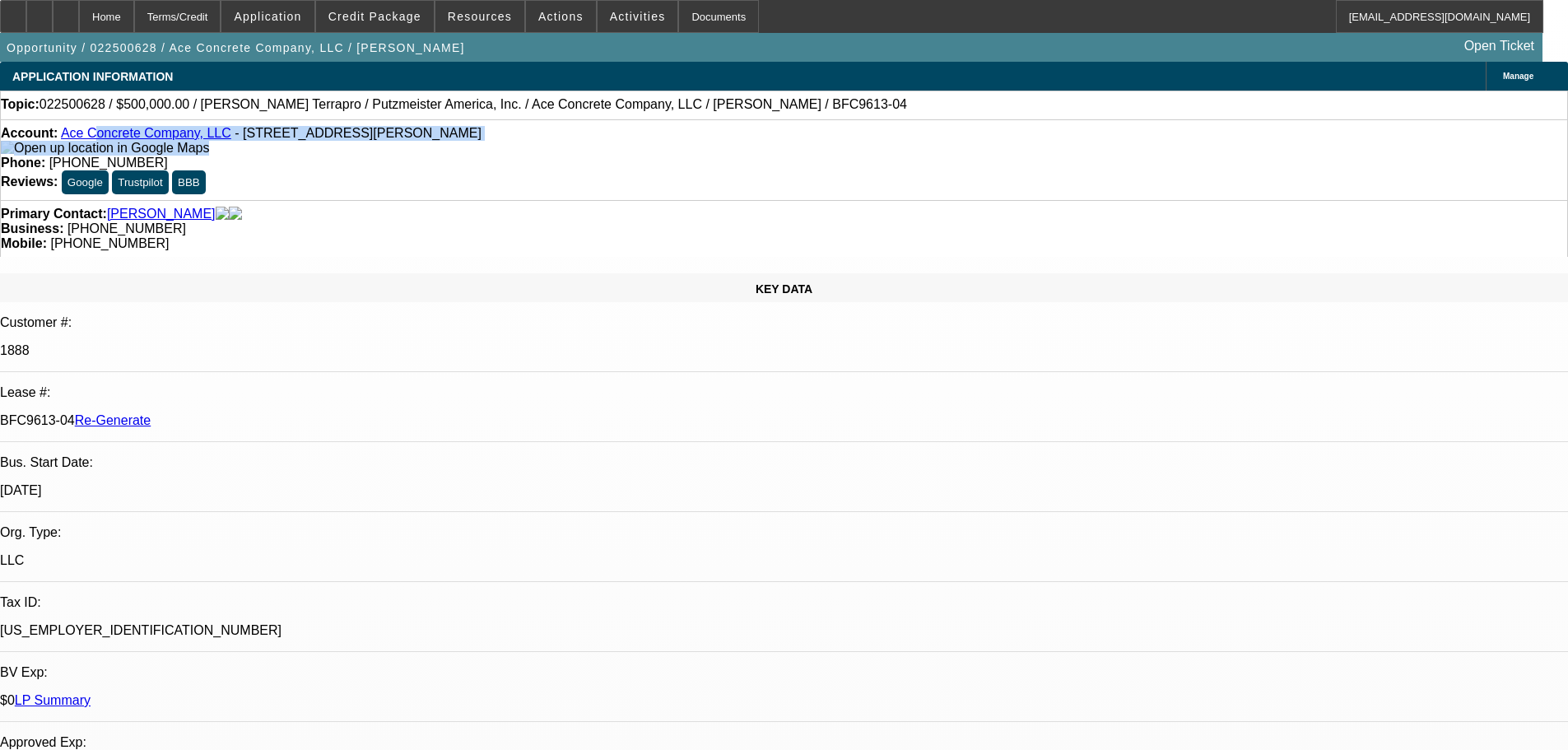
drag, startPoint x: 214, startPoint y: 145, endPoint x: 104, endPoint y: 135, distance: 110.5
click at [104, 135] on div "Account: Ace Concrete Company, LLC - [STREET_ADDRESS][PERSON_NAME]" at bounding box center [784, 141] width 1566 height 30
drag, startPoint x: 87, startPoint y: 147, endPoint x: 79, endPoint y: 141, distance: 10.0
click at [84, 147] on div "Account: Ace Concrete Company, LLC - [STREET_ADDRESS][PERSON_NAME]" at bounding box center [784, 141] width 1566 height 30
drag, startPoint x: 73, startPoint y: 131, endPoint x: 219, endPoint y: 139, distance: 146.2
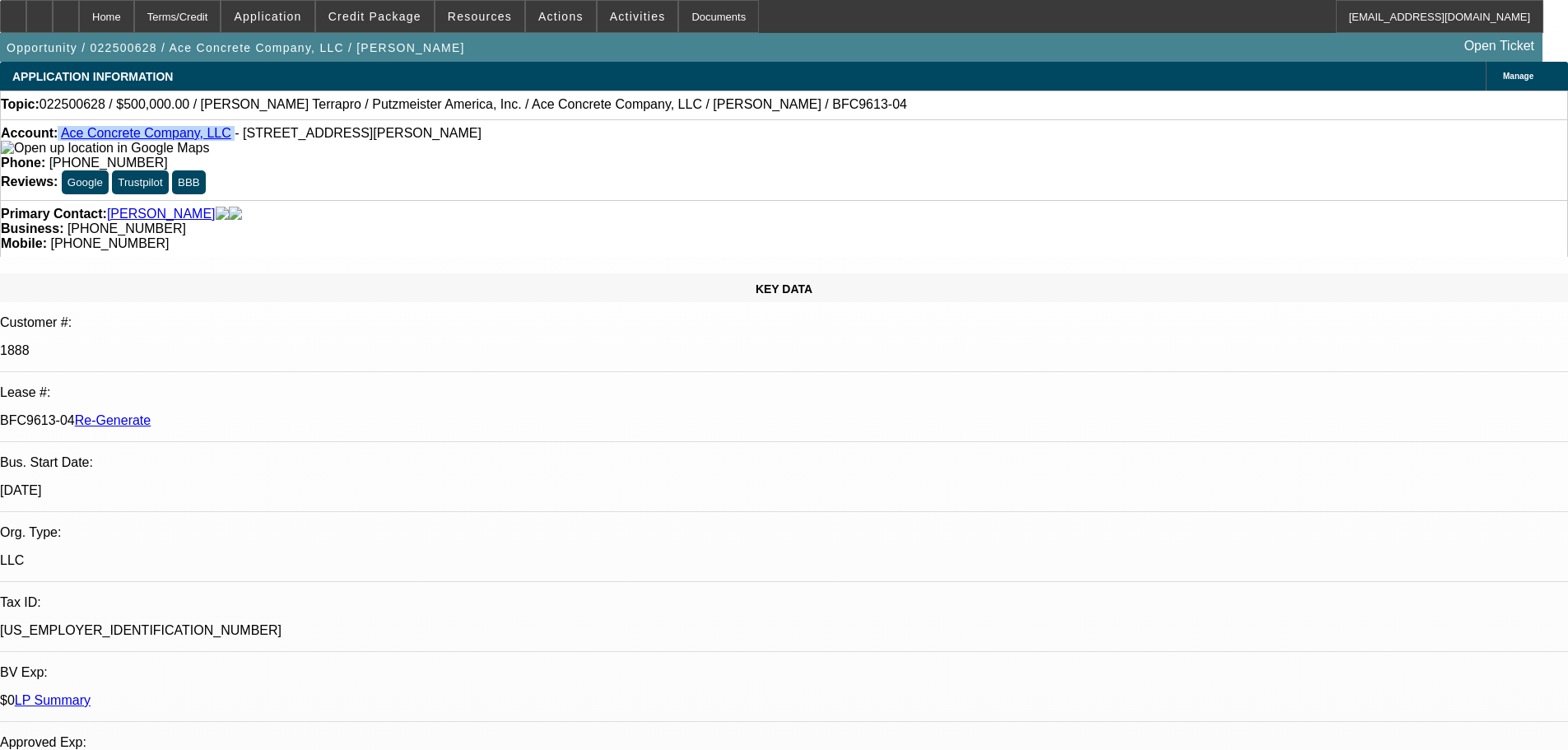
click at [219, 139] on div "Account: Ace Concrete Company, LLC - [STREET_ADDRESS][PERSON_NAME]" at bounding box center [784, 141] width 1566 height 30
copy div "Ace Concrete Company, LLC"
